Goal: Information Seeking & Learning: Learn about a topic

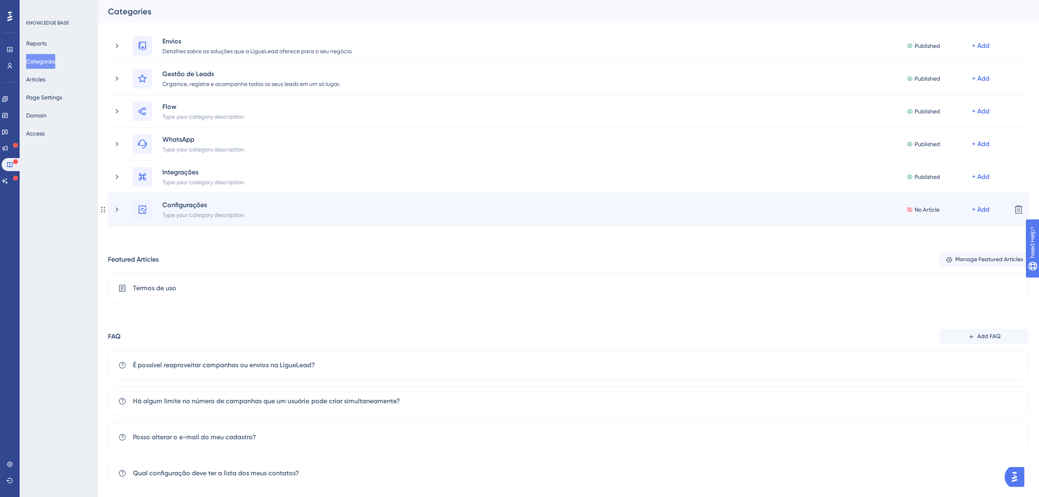
scroll to position [158, 0]
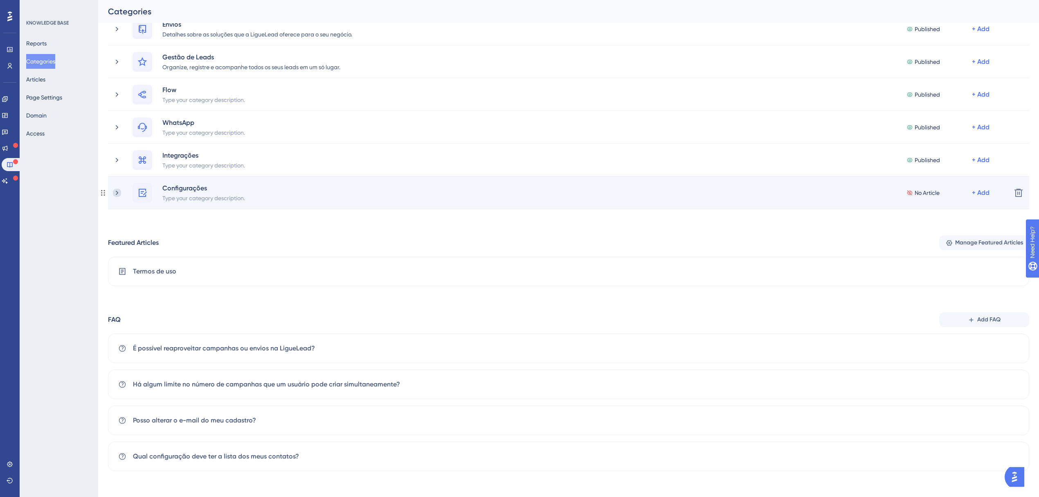
click at [113, 192] on icon at bounding box center [117, 193] width 8 height 8
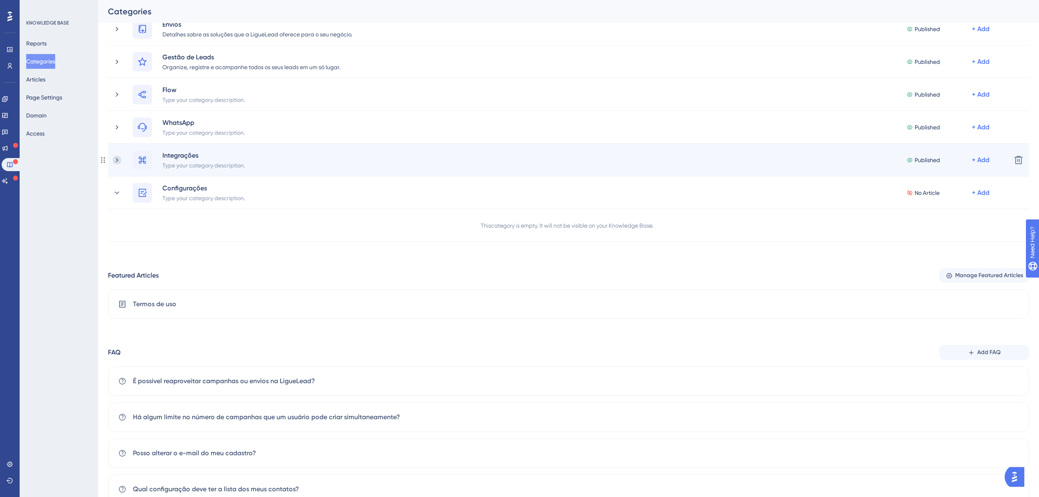
click at [118, 160] on icon at bounding box center [117, 160] width 8 height 8
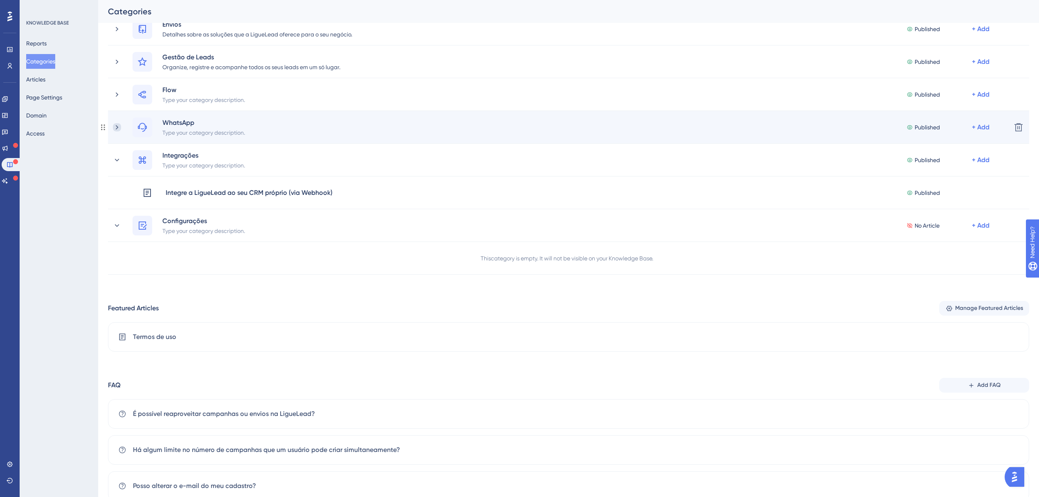
click at [117, 126] on icon at bounding box center [117, 127] width 8 height 8
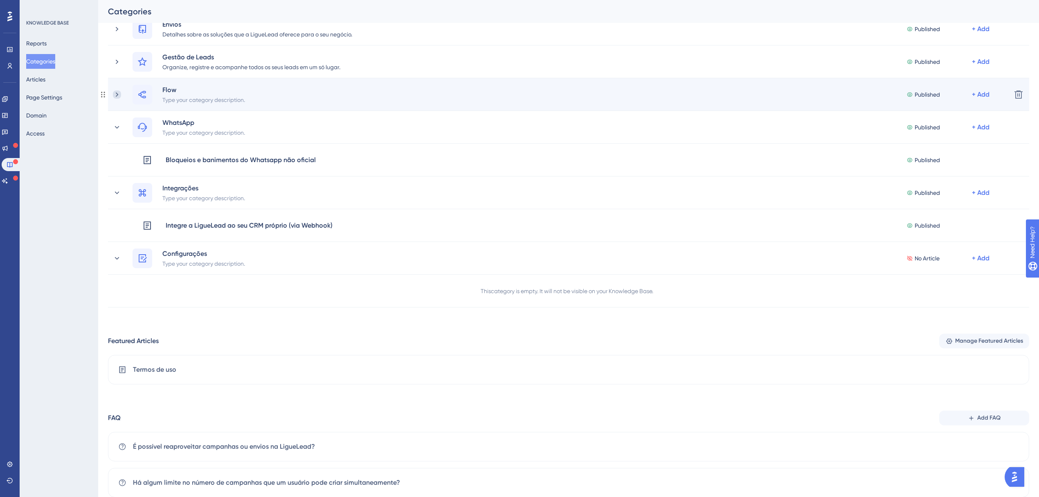
click at [120, 94] on icon at bounding box center [117, 94] width 8 height 8
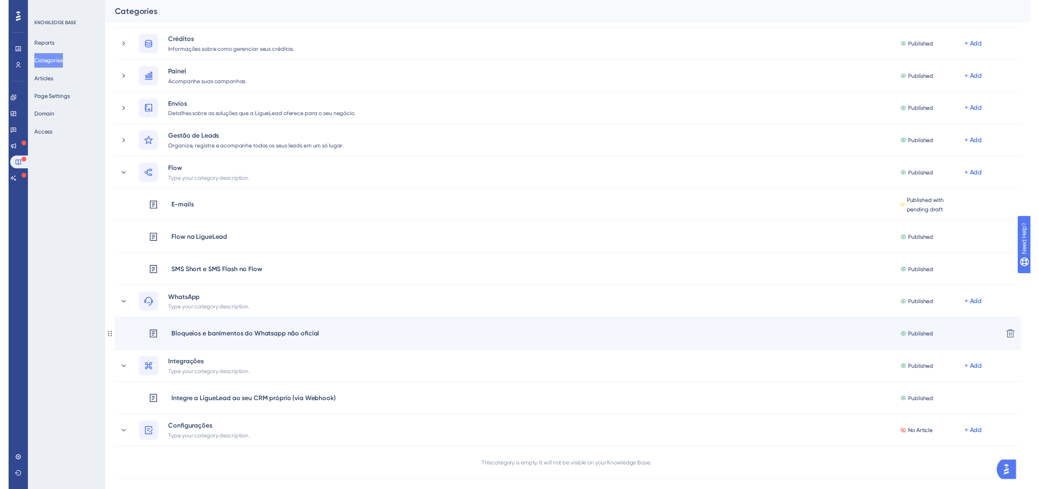
scroll to position [0, 0]
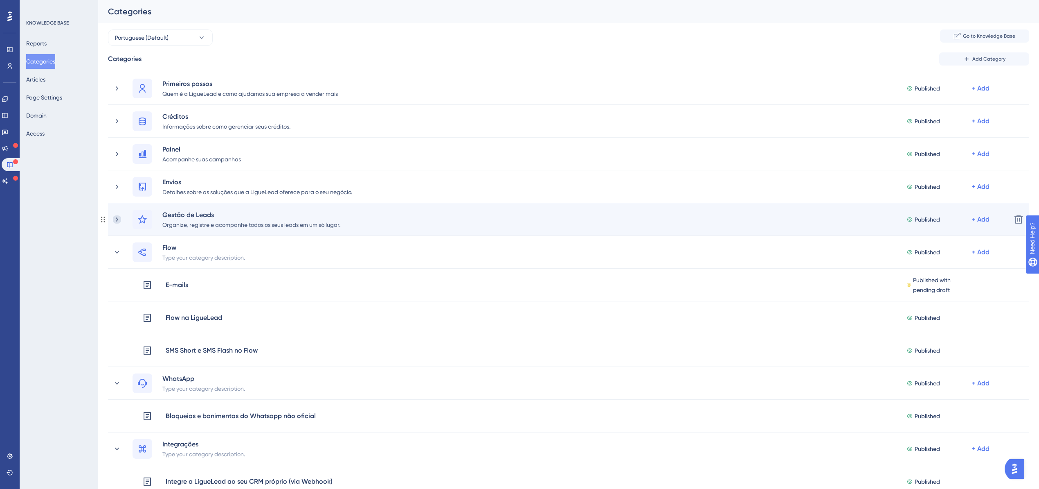
click at [117, 219] on icon at bounding box center [117, 219] width 2 height 5
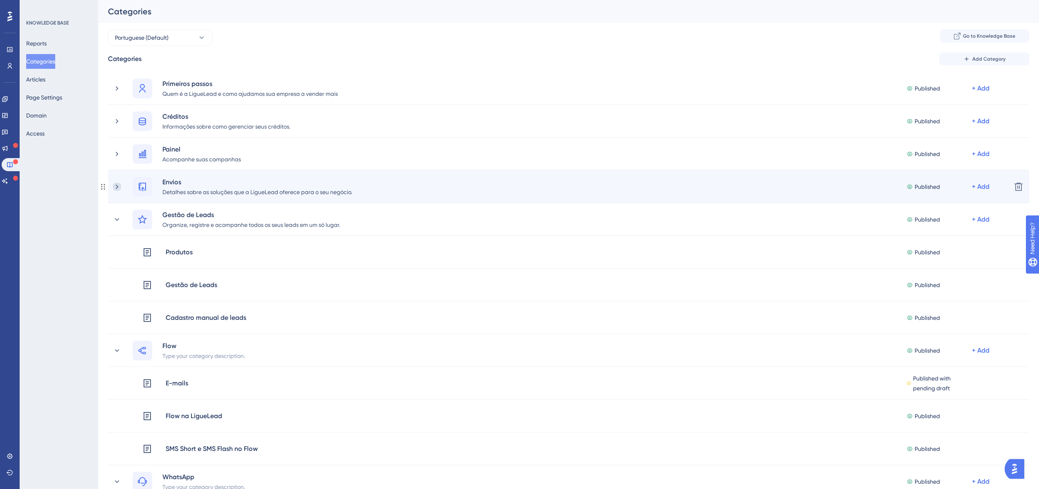
click at [115, 186] on icon at bounding box center [117, 187] width 8 height 8
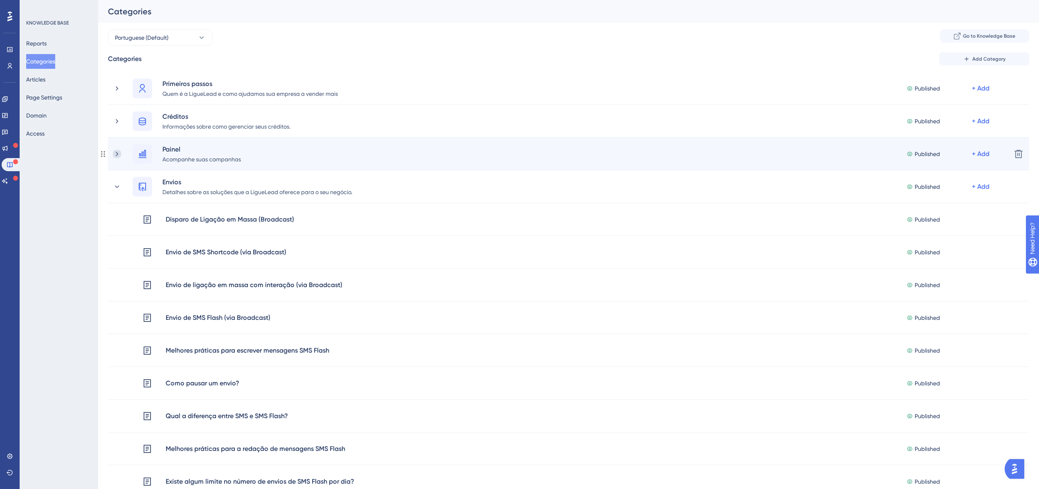
click at [118, 154] on icon at bounding box center [117, 154] width 8 height 8
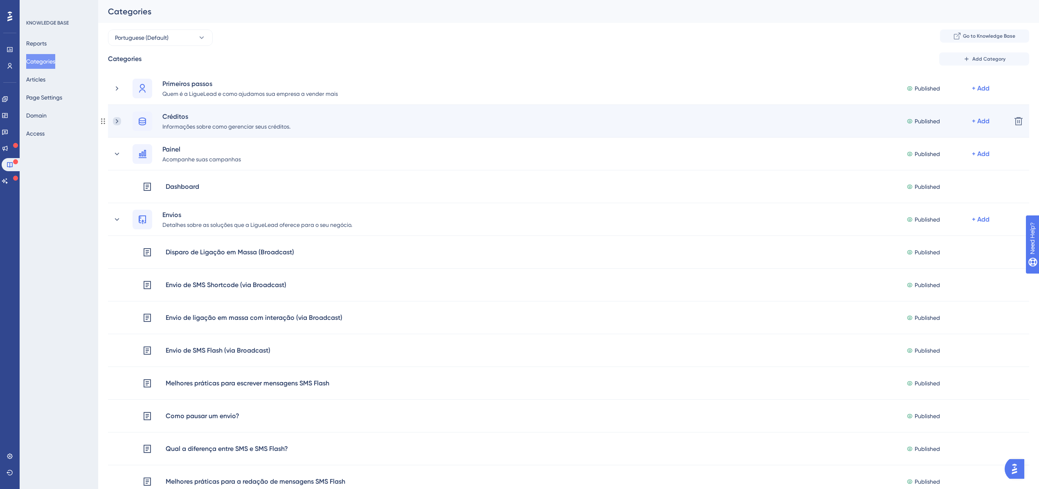
click at [118, 122] on icon at bounding box center [117, 121] width 8 height 8
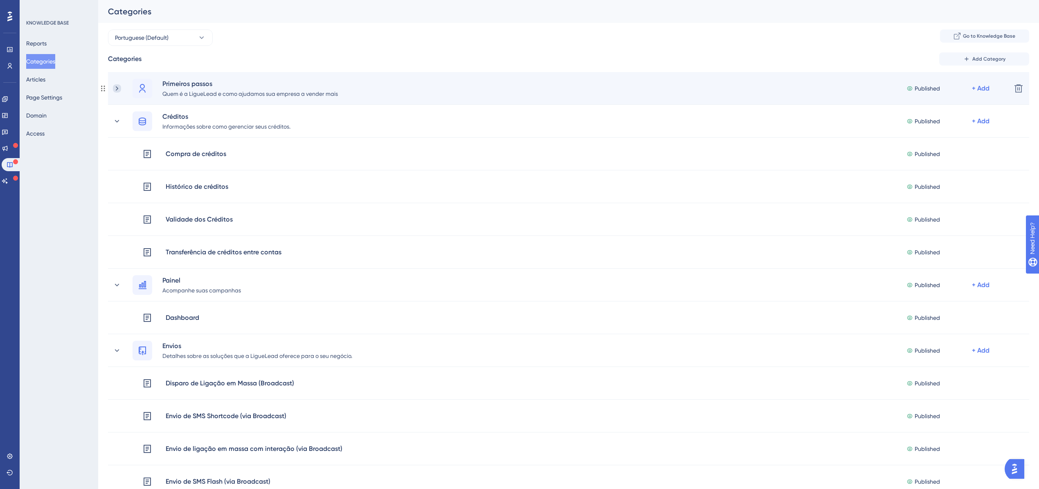
click at [120, 87] on icon at bounding box center [117, 88] width 8 height 8
